Goal: Information Seeking & Learning: Learn about a topic

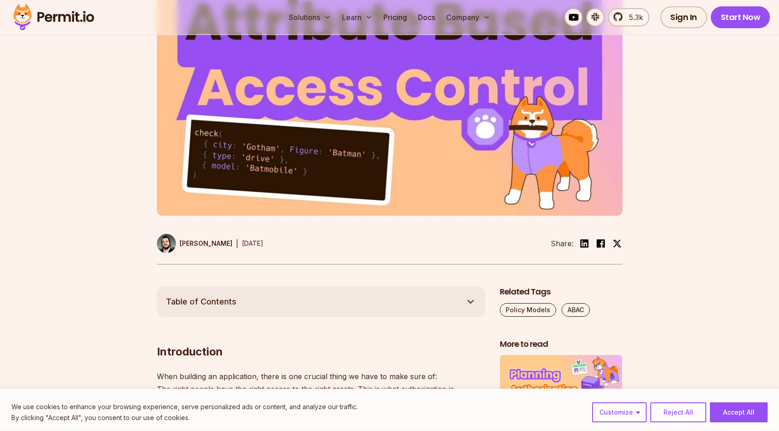
click at [664, 212] on div at bounding box center [389, 115] width 779 height 342
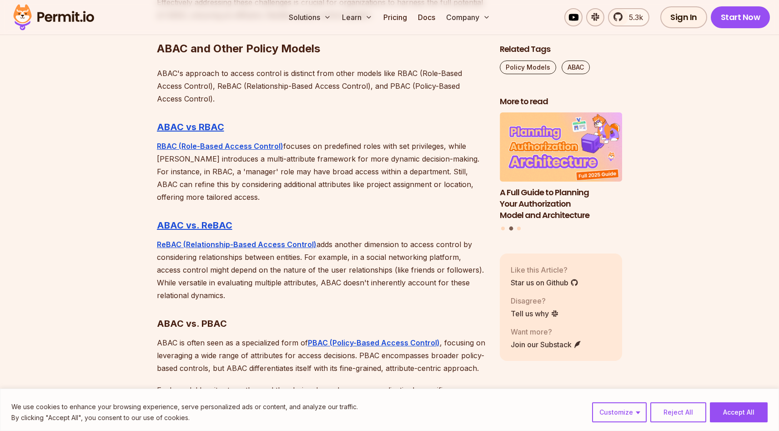
scroll to position [2707, 0]
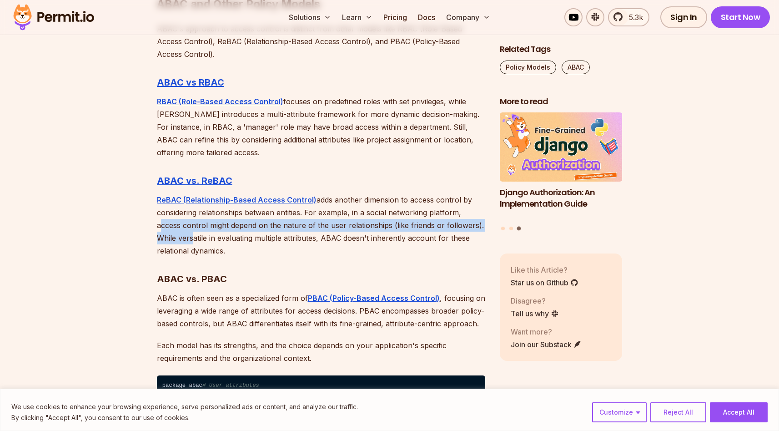
drag, startPoint x: 153, startPoint y: 214, endPoint x: 189, endPoint y: 229, distance: 38.5
click at [189, 229] on p "ReBAC (Relationship-Based Access Control) adds another dimension to access cont…" at bounding box center [321, 225] width 328 height 64
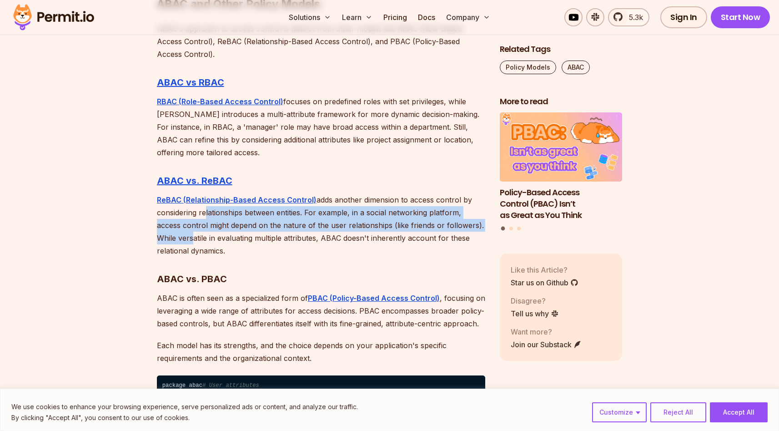
drag, startPoint x: 189, startPoint y: 229, endPoint x: 201, endPoint y: 204, distance: 27.9
click at [201, 204] on p "ReBAC (Relationship-Based Access Control) adds another dimension to access cont…" at bounding box center [321, 225] width 328 height 64
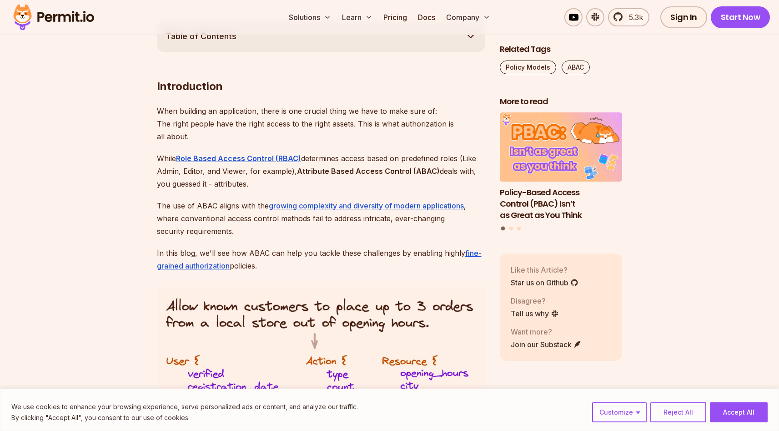
scroll to position [277, 0]
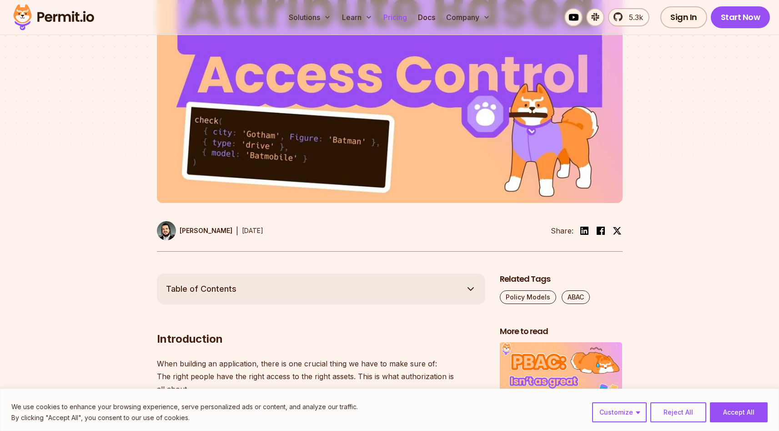
click at [399, 17] on link "Pricing" at bounding box center [395, 17] width 31 height 18
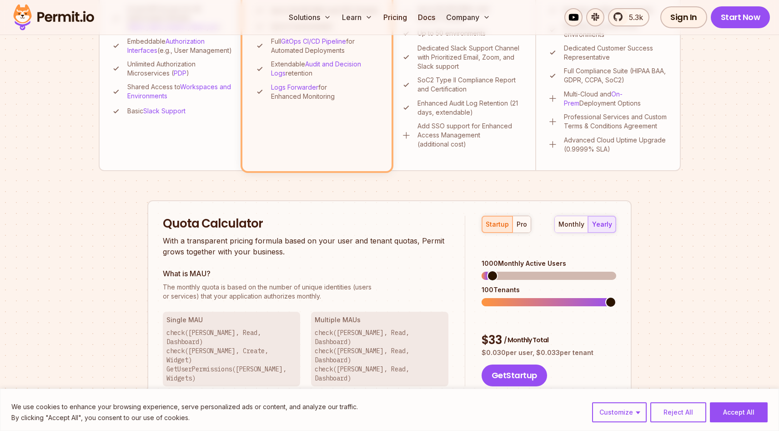
scroll to position [428, 0]
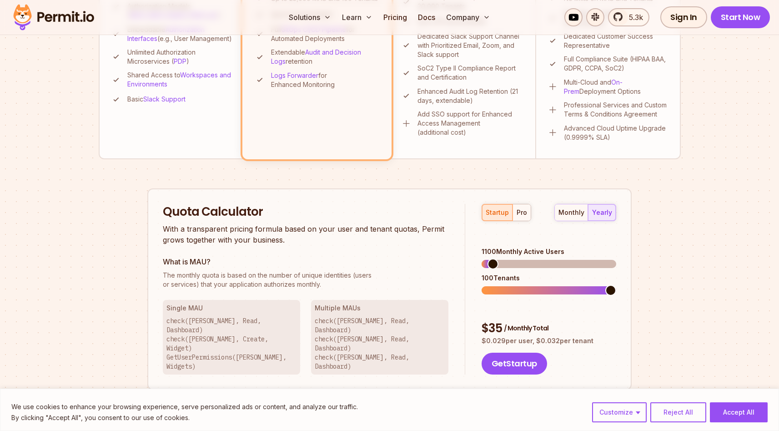
click at [488, 258] on span at bounding box center [493, 263] width 11 height 11
click at [518, 213] on div "pro" at bounding box center [522, 212] width 10 height 9
click at [487, 285] on span at bounding box center [492, 290] width 11 height 11
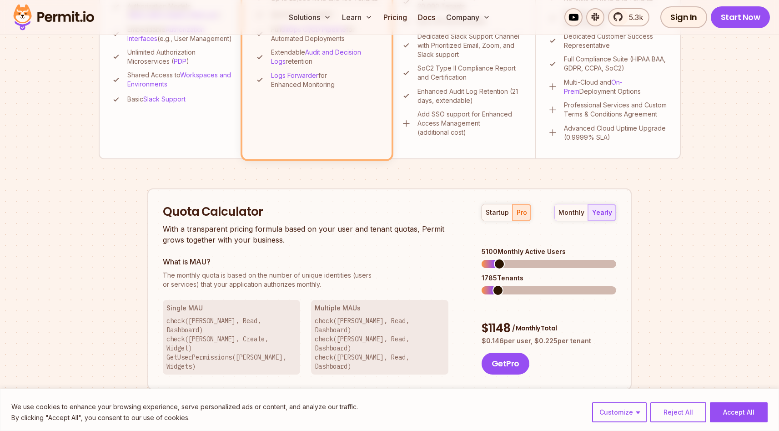
click at [495, 258] on span at bounding box center [499, 263] width 11 height 11
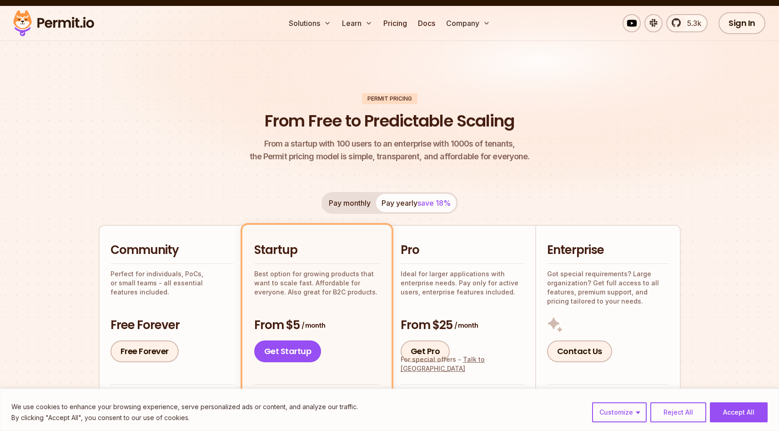
scroll to position [0, 0]
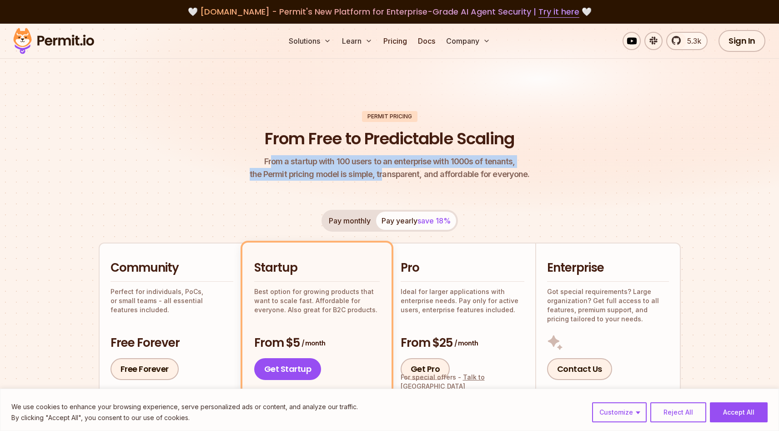
drag, startPoint x: 274, startPoint y: 156, endPoint x: 383, endPoint y: 174, distance: 111.0
click at [383, 174] on p "From a startup with 100 users to an enterprise with 1000s of tenants, the Permi…" at bounding box center [390, 167] width 280 height 25
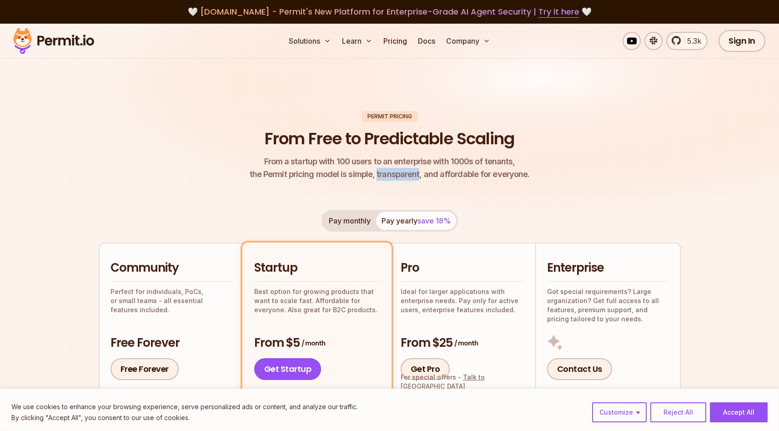
click at [383, 174] on p "From a startup with 100 users to an enterprise with 1000s of tenants, the Permi…" at bounding box center [390, 167] width 280 height 25
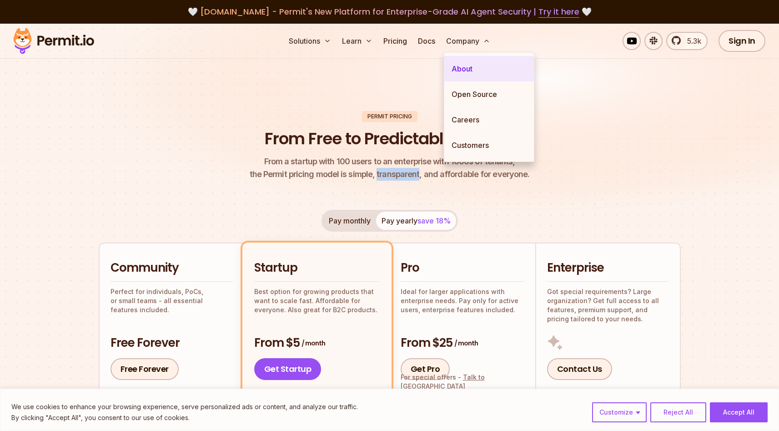
click at [471, 63] on link "About" at bounding box center [489, 68] width 90 height 25
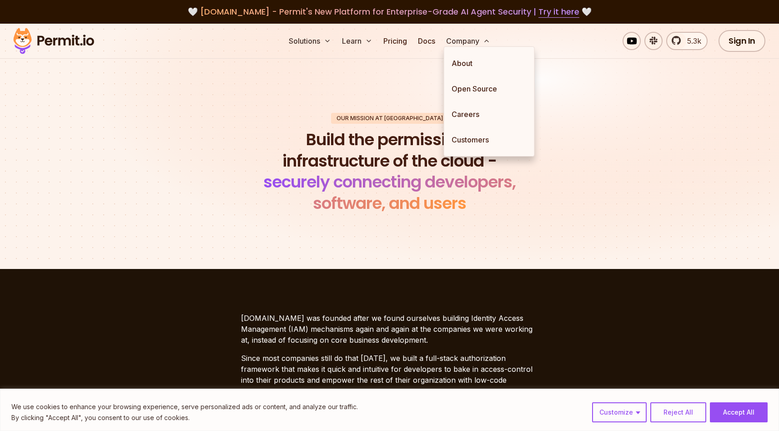
scroll to position [206, 0]
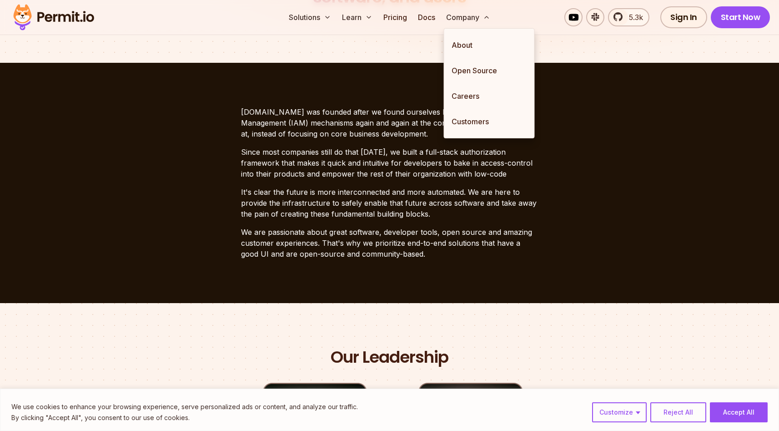
click at [325, 135] on p "[DOMAIN_NAME] was founded after we found ourselves building Identity Access Man…" at bounding box center [389, 122] width 297 height 33
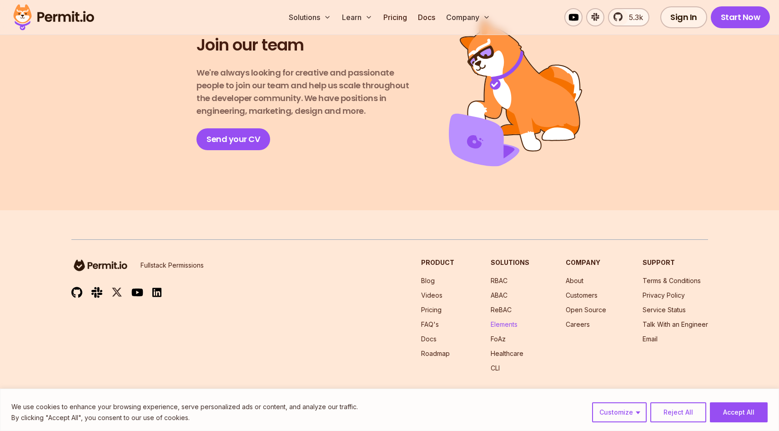
scroll to position [1607, 0]
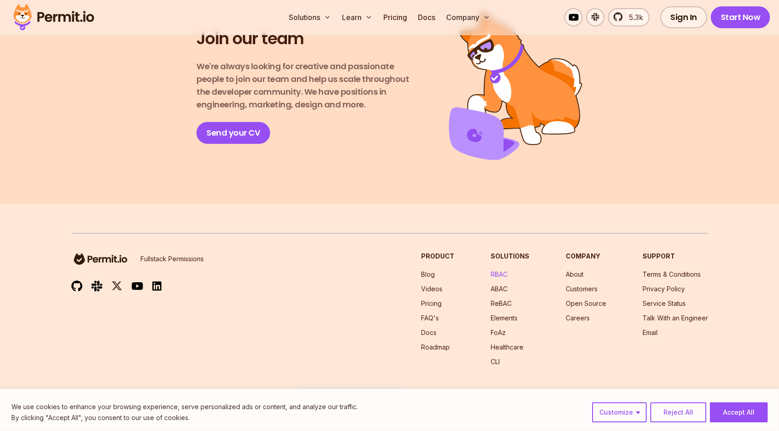
click at [503, 270] on link "RBAC" at bounding box center [499, 274] width 17 height 8
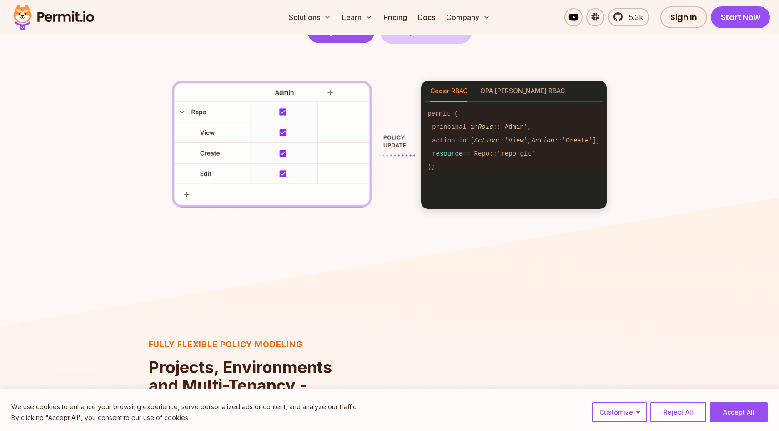
scroll to position [1697, 0]
